Goal: Unclear: Browse casually

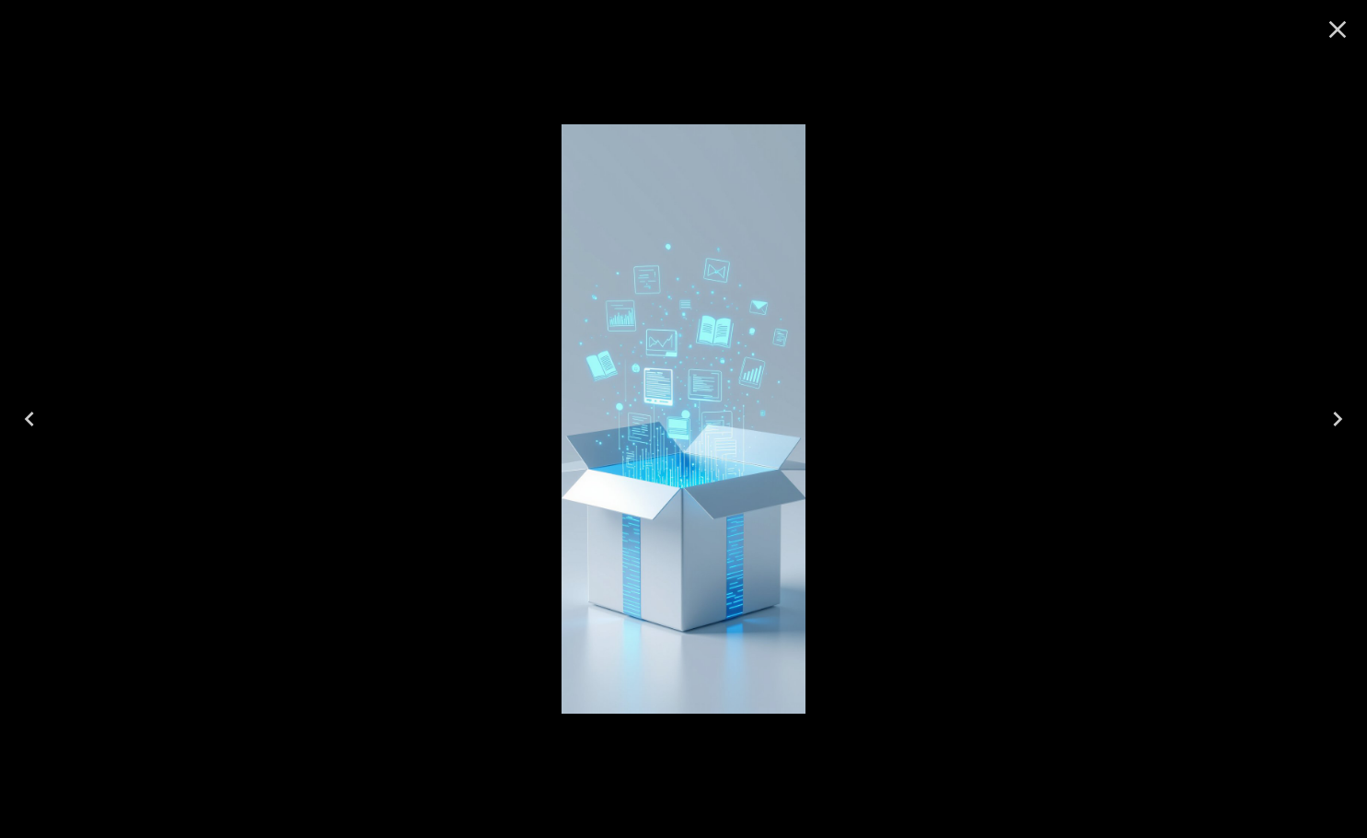
scroll to position [117, 0]
